Goal: Check status: Check status

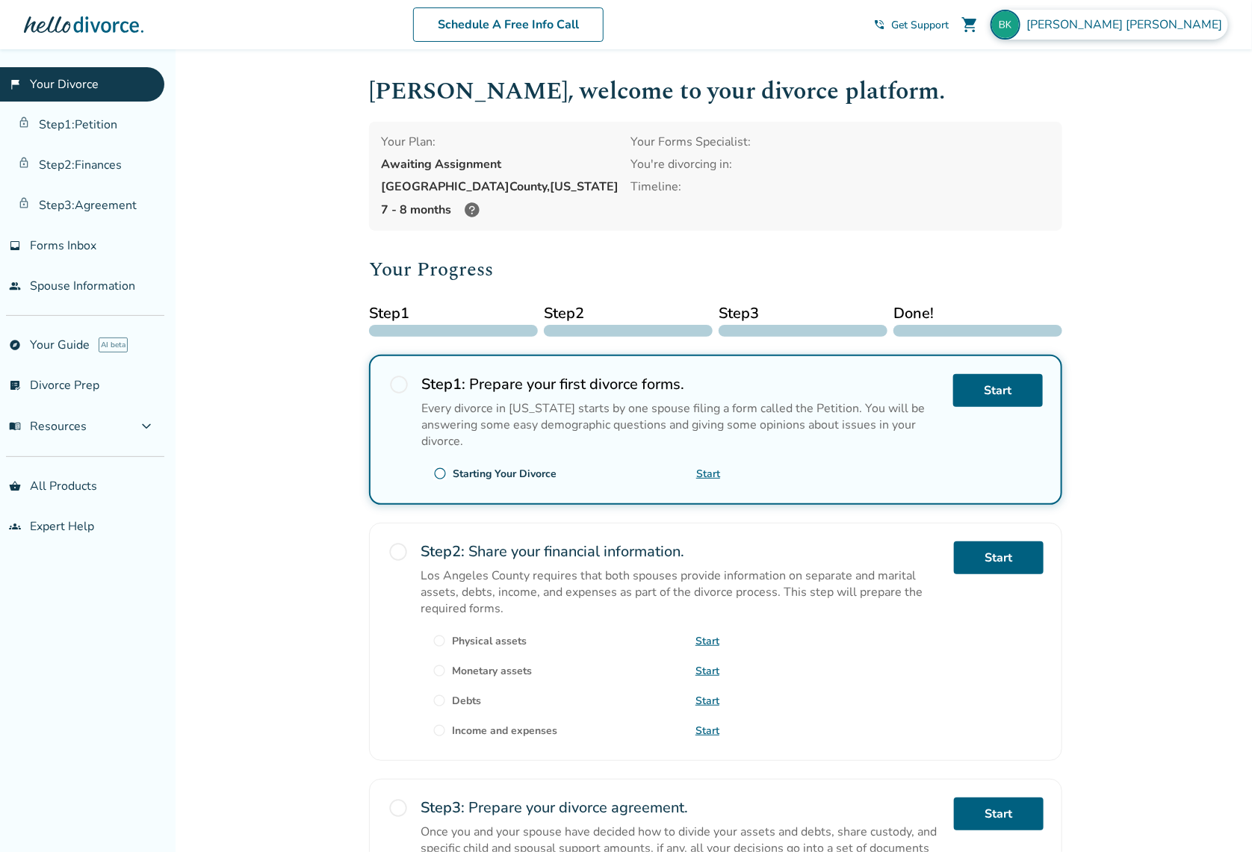
click at [1183, 31] on span "[PERSON_NAME]" at bounding box center [1127, 24] width 202 height 16
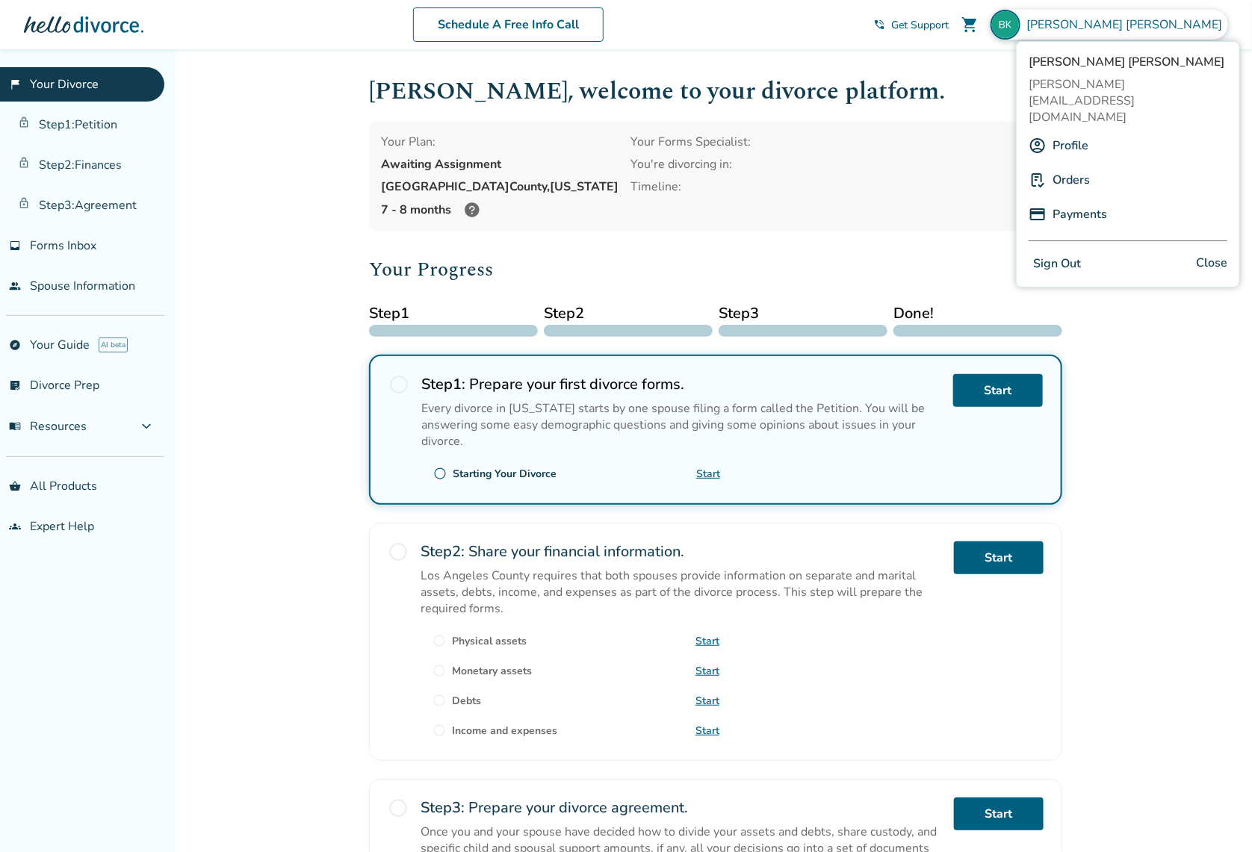
click at [1071, 166] on link "Orders" at bounding box center [1070, 180] width 37 height 28
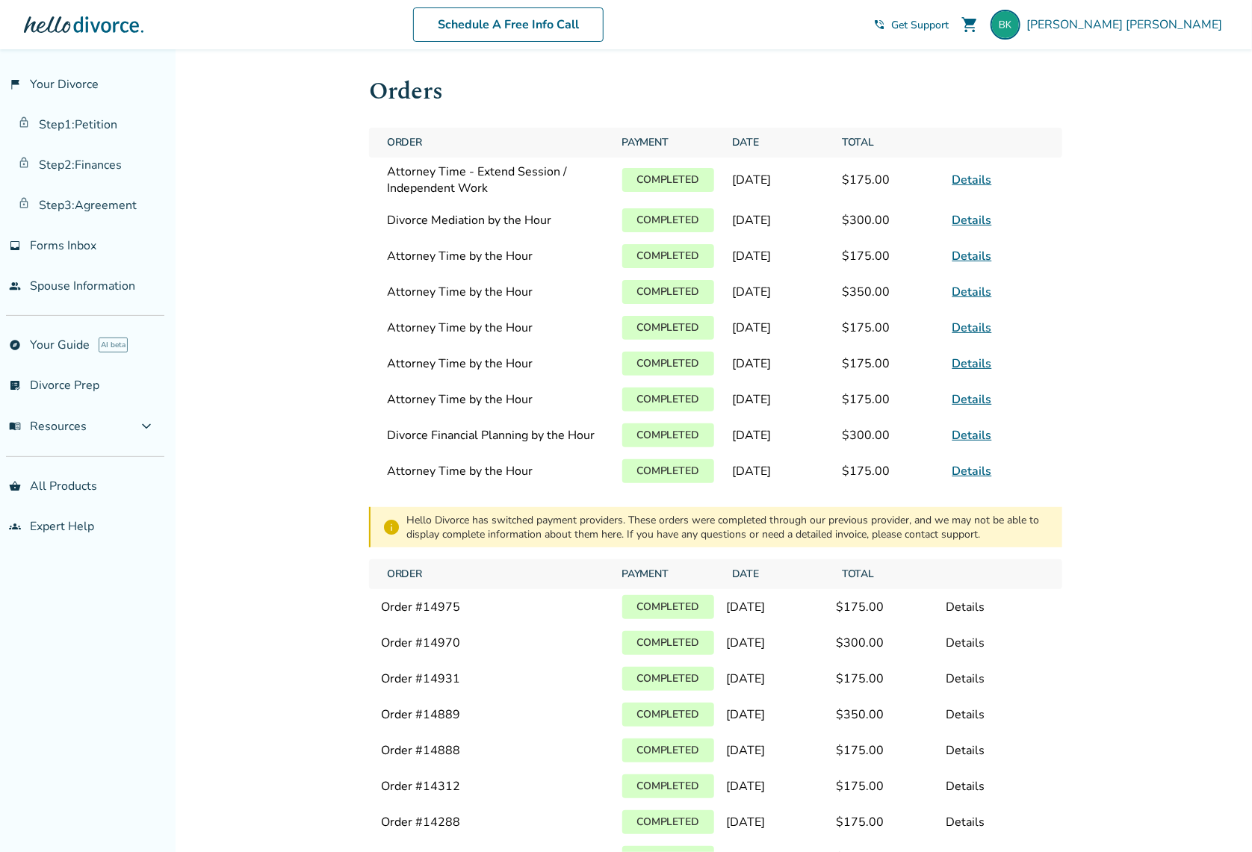
click at [965, 223] on link "Details" at bounding box center [972, 220] width 40 height 16
click at [961, 217] on link "Details" at bounding box center [972, 220] width 40 height 16
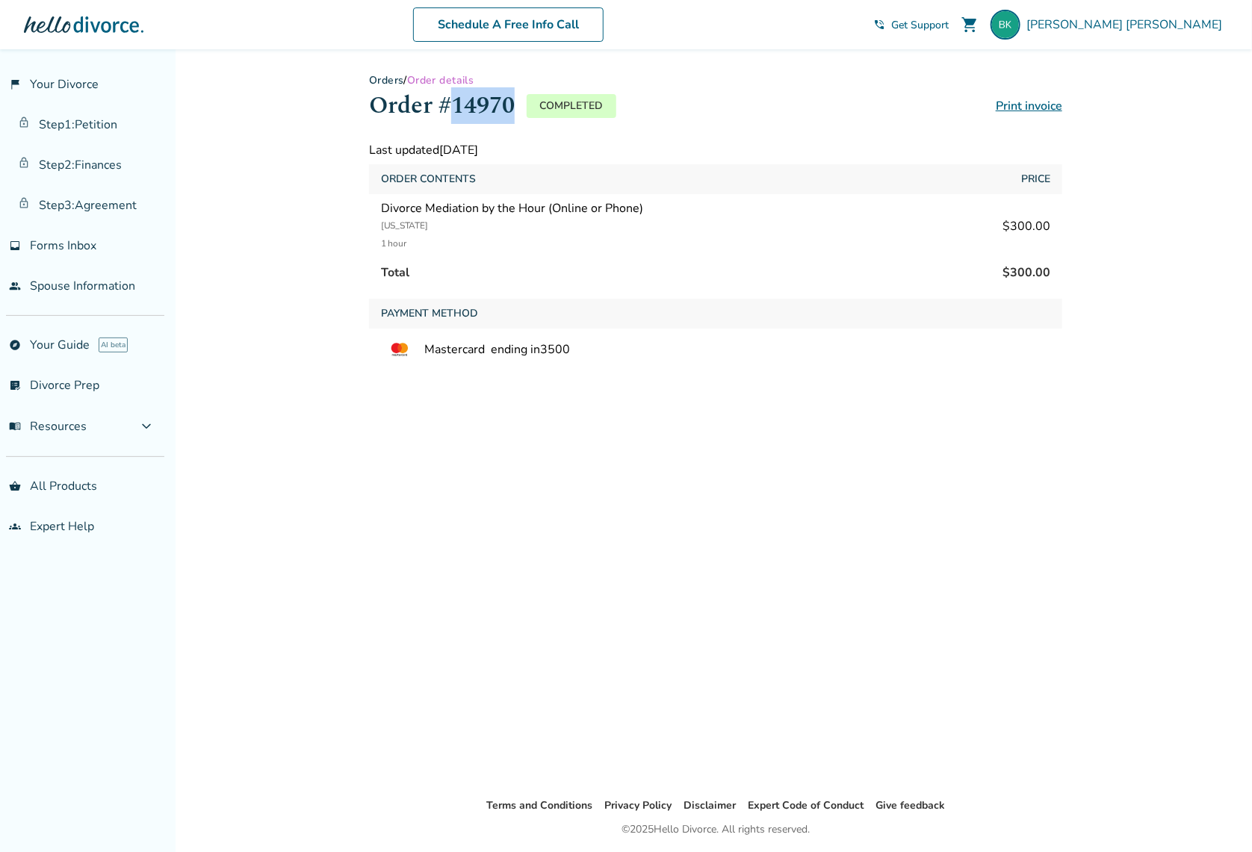
drag, startPoint x: 453, startPoint y: 105, endPoint x: 512, endPoint y: 105, distance: 58.3
click at [512, 105] on h1 "Order #14970" at bounding box center [442, 105] width 146 height 37
copy h1 "14970"
click at [791, 57] on div "Orders / Order details Order #14970 Completed Print invoice Last updated [DATE]…" at bounding box center [715, 423] width 717 height 748
